Goal: Task Accomplishment & Management: Manage account settings

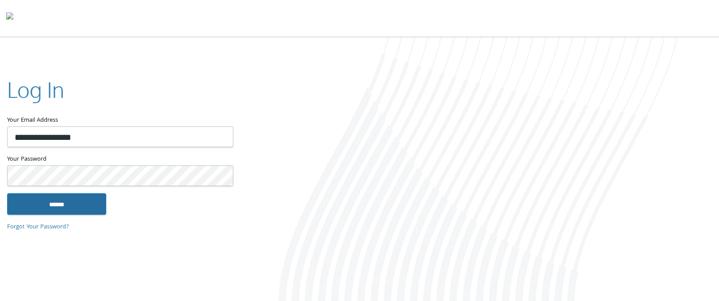
click at [63, 205] on input "******" at bounding box center [56, 204] width 99 height 21
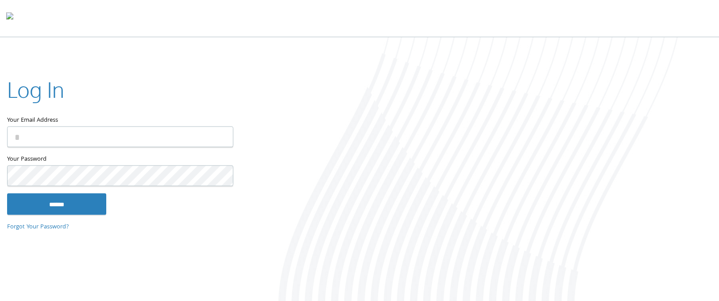
type input "**********"
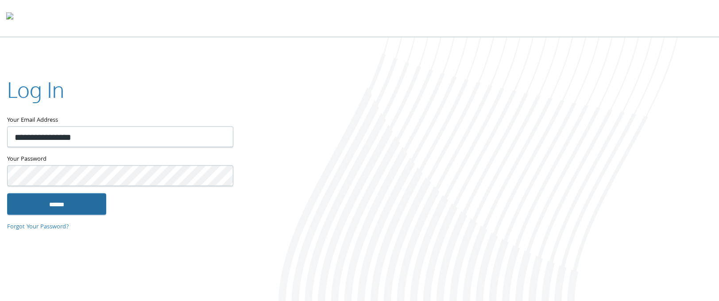
click at [89, 204] on input "******" at bounding box center [56, 204] width 99 height 21
